Goal: Use online tool/utility: Utilize a website feature to perform a specific function

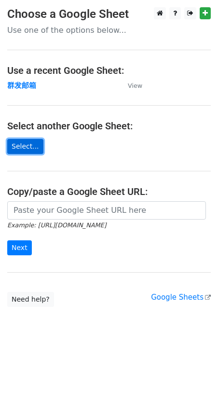
click at [22, 142] on link "Select..." at bounding box center [25, 146] width 36 height 15
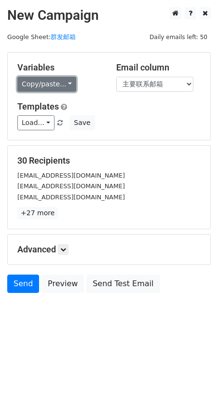
click at [61, 88] on link "Copy/paste..." at bounding box center [46, 84] width 59 height 15
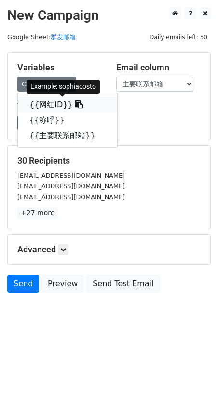
click at [54, 106] on link "{{网红ID}}" at bounding box center [68, 104] width 100 height 15
